Goal: Information Seeking & Learning: Learn about a topic

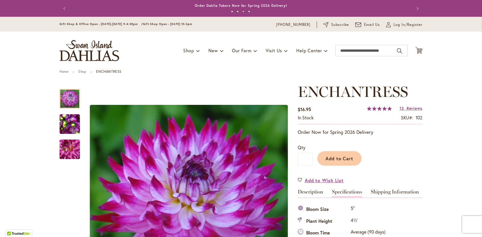
scroll to position [188, 0]
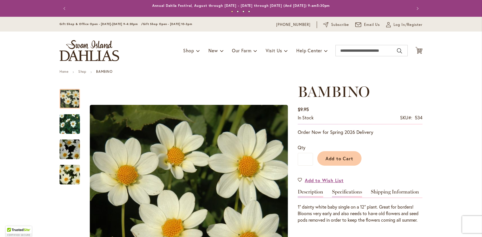
click at [344, 190] on link "Specifications" at bounding box center [347, 193] width 30 height 8
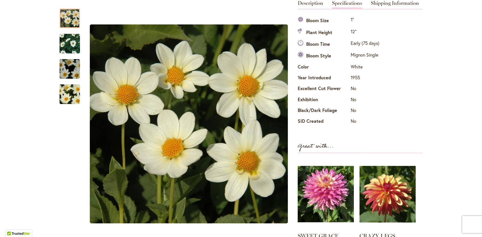
click at [349, 54] on td "Mignon Single" at bounding box center [364, 56] width 31 height 12
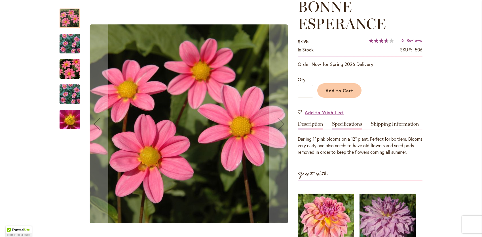
click at [339, 124] on link "Specifications" at bounding box center [347, 125] width 30 height 8
